Goal: Task Accomplishment & Management: Manage account settings

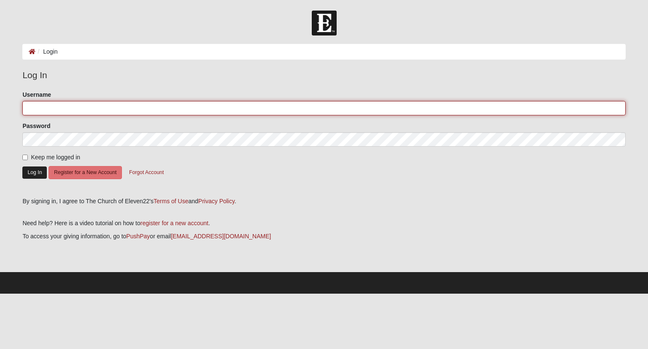
type input "Mikerr58"
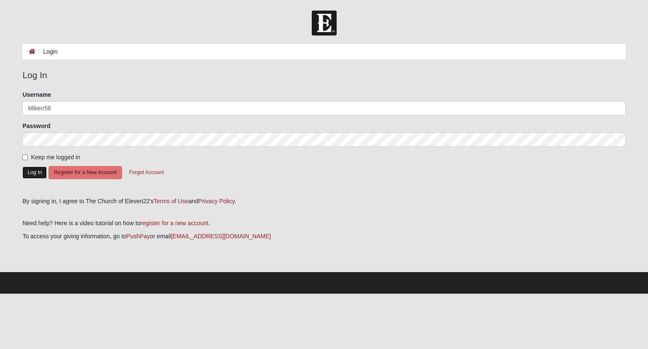
click at [36, 171] on button "Log In" at bounding box center [34, 172] width 24 height 12
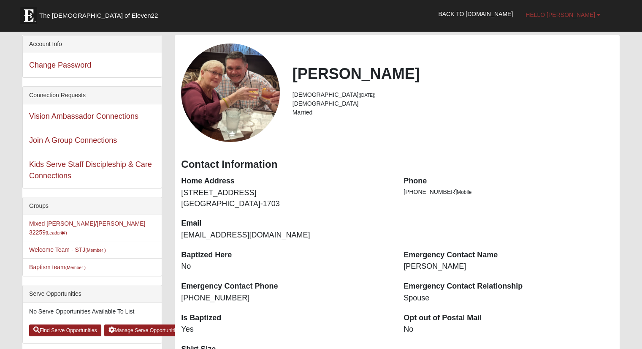
click at [598, 14] on b at bounding box center [599, 15] width 4 height 6
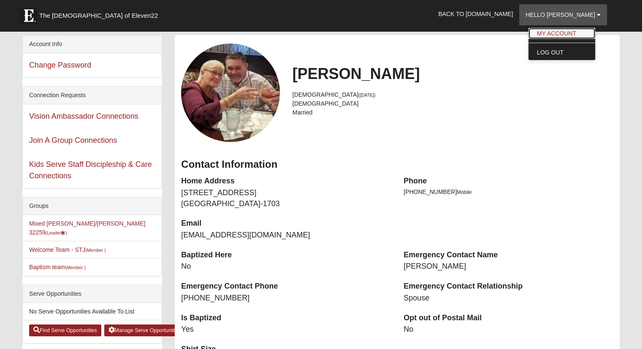
click at [578, 31] on link "My Account" at bounding box center [561, 33] width 67 height 11
